Goal: Information Seeking & Learning: Learn about a topic

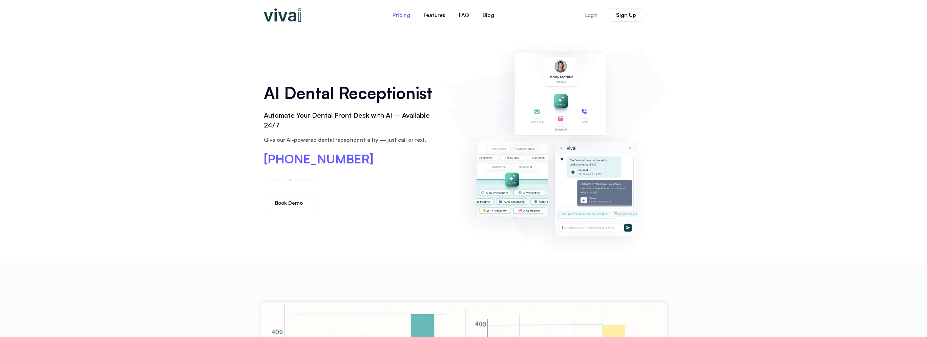
click at [392, 11] on link "Pricing" at bounding box center [401, 15] width 31 height 16
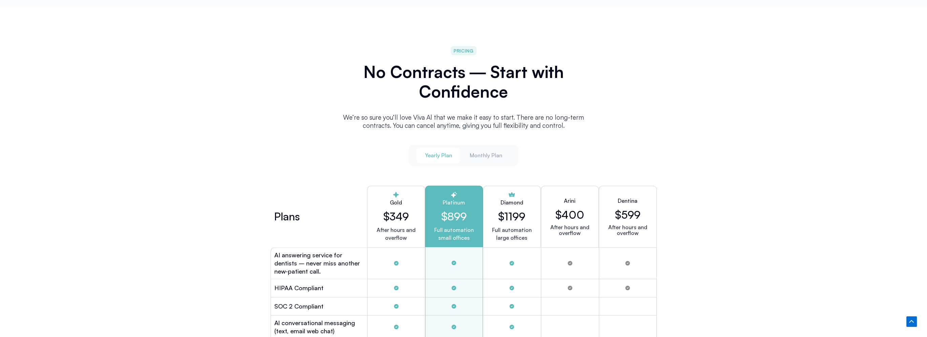
scroll to position [1701, 0]
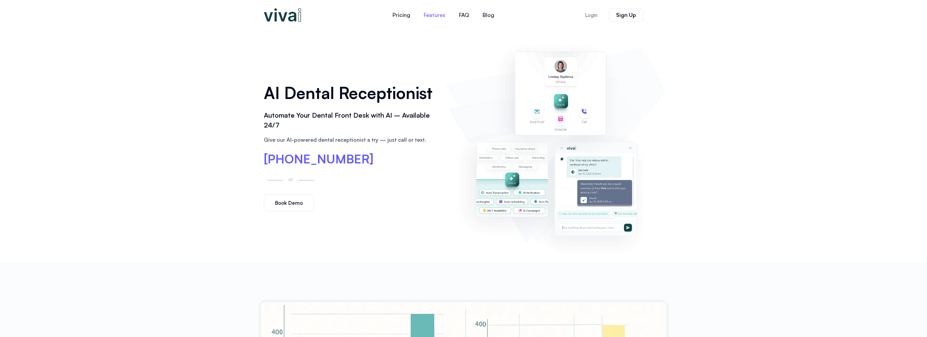
click at [425, 18] on link "Features" at bounding box center [434, 15] width 35 height 16
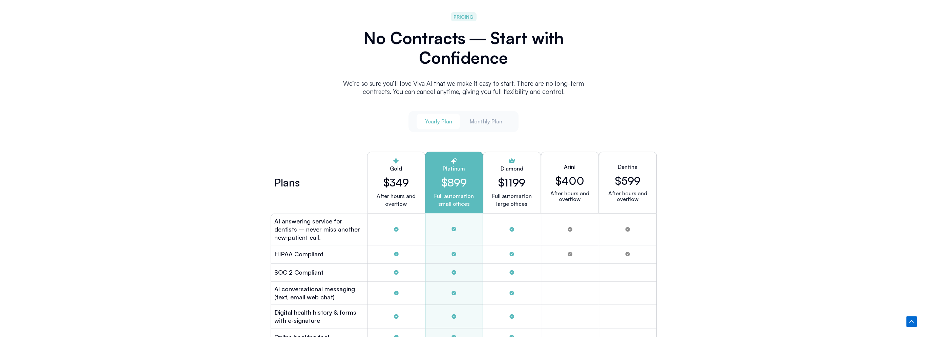
scroll to position [1721, 0]
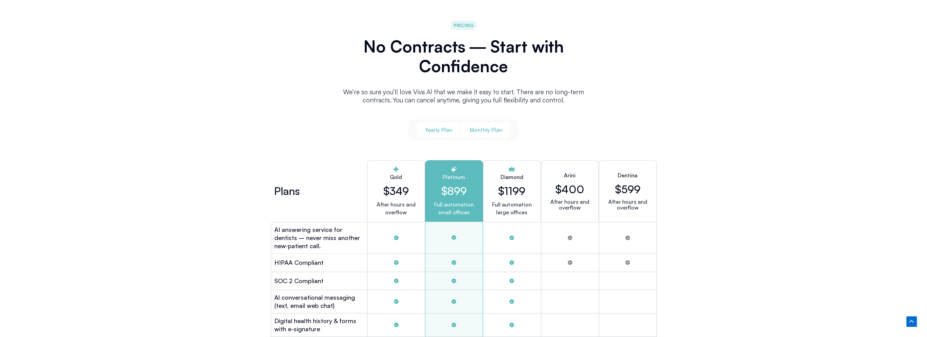
click at [489, 131] on span "Monthly Plan" at bounding box center [485, 129] width 33 height 7
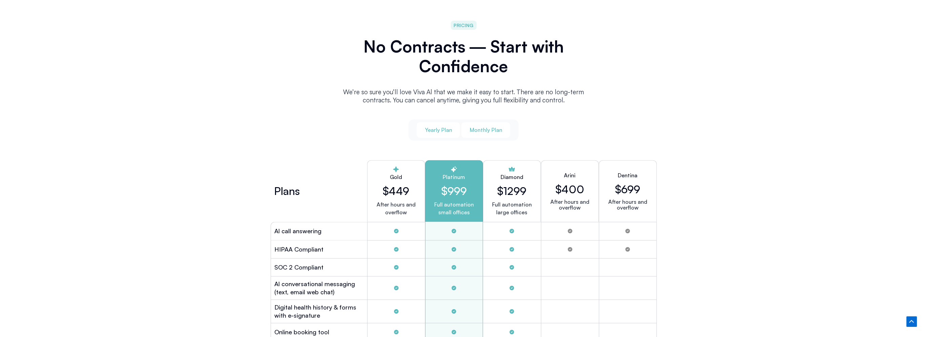
click at [453, 129] on button "Yearly Plan" at bounding box center [437, 130] width 43 height 16
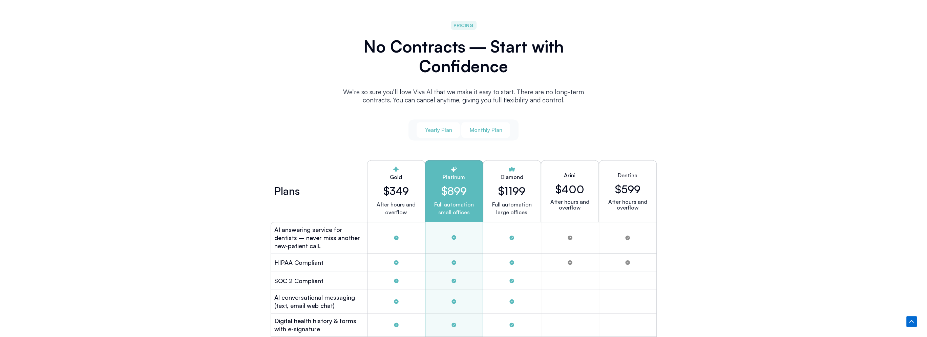
click at [479, 130] on span "Monthly Plan" at bounding box center [485, 129] width 33 height 7
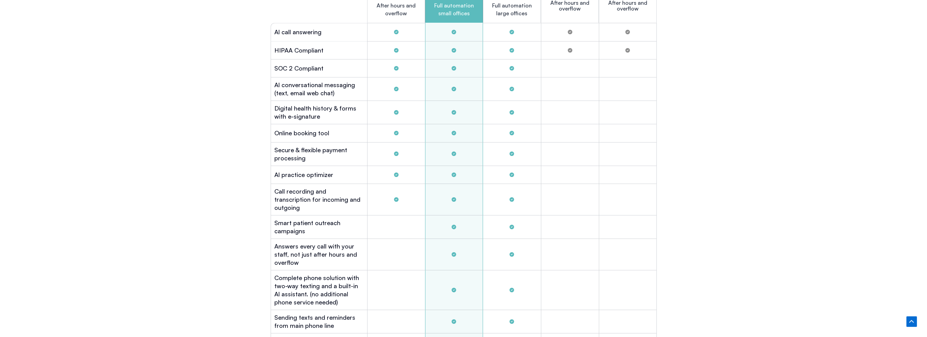
scroll to position [1992, 0]
